Goal: Information Seeking & Learning: Learn about a topic

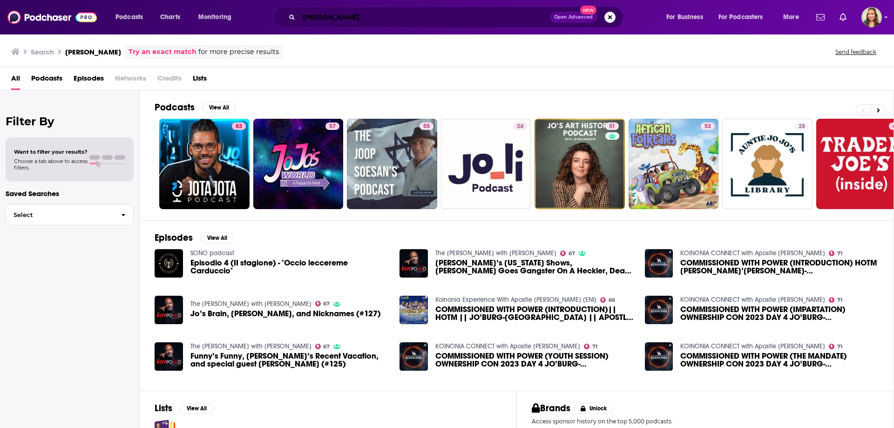
click at [375, 22] on input "[PERSON_NAME]" at bounding box center [424, 17] width 251 height 15
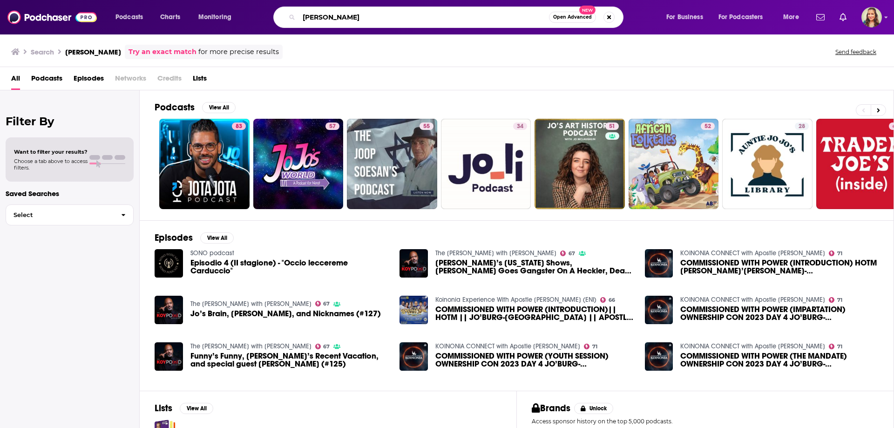
type input "[PERSON_NAME]"
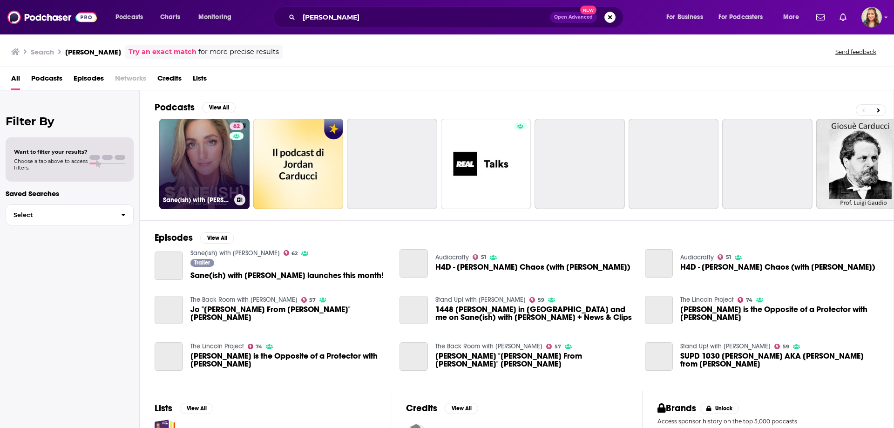
click at [192, 151] on link "62 Sane(ish) with [PERSON_NAME]" at bounding box center [204, 164] width 90 height 90
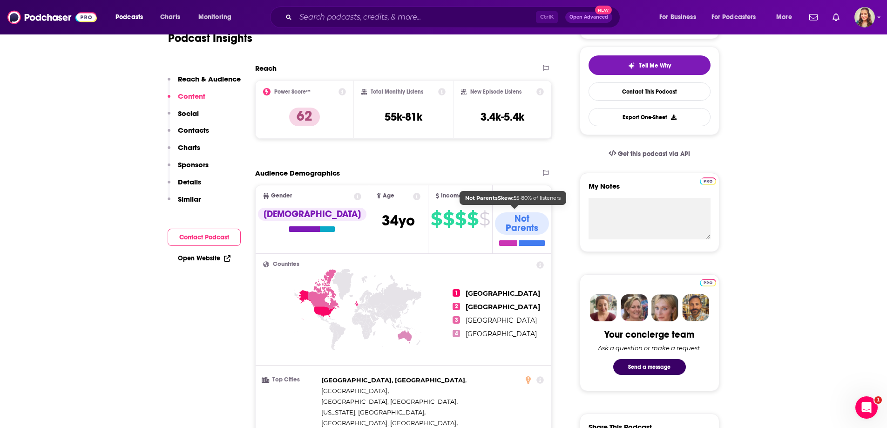
scroll to position [93, 0]
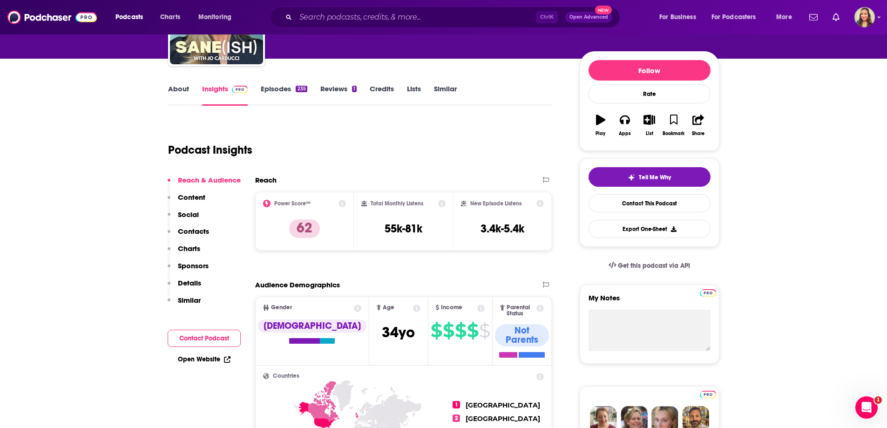
click at [178, 248] on p "Charts" at bounding box center [189, 248] width 22 height 9
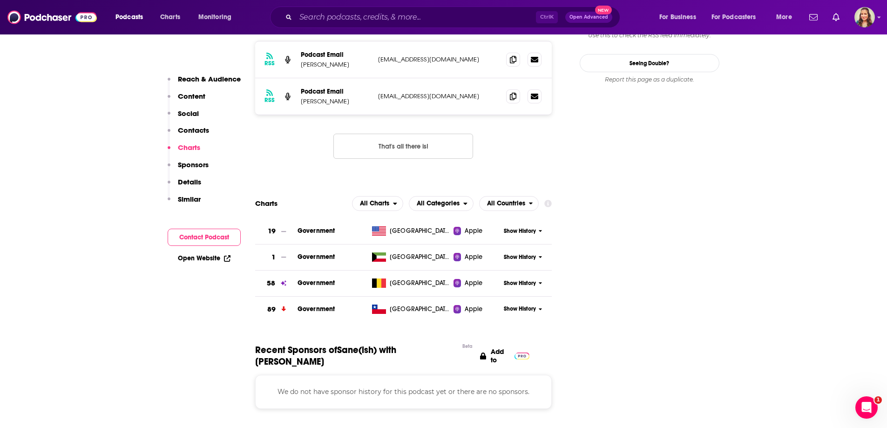
scroll to position [919, 0]
